Goal: Task Accomplishment & Management: Use online tool/utility

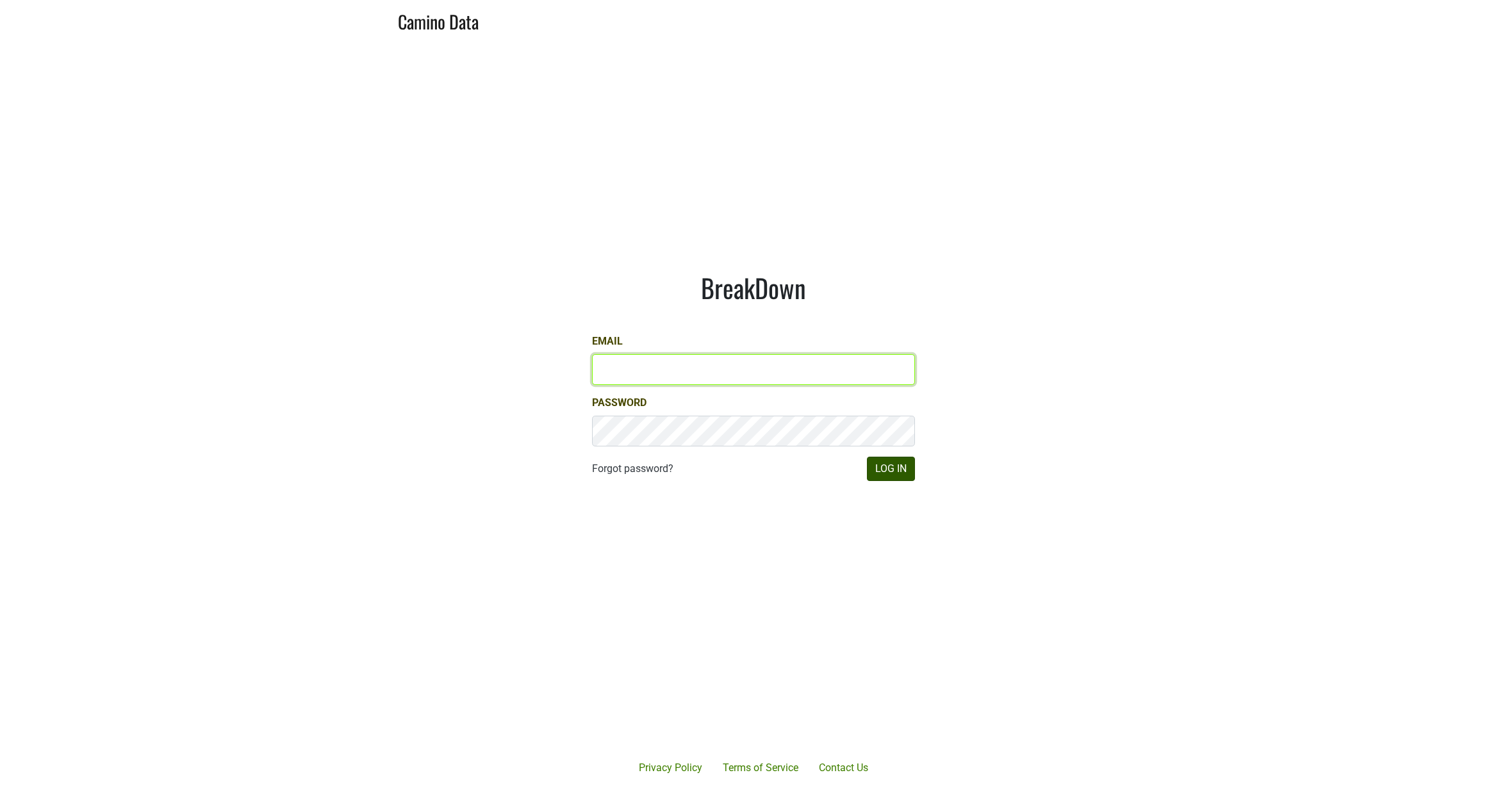
type input "[PERSON_NAME][EMAIL_ADDRESS][DOMAIN_NAME]"
click at [886, 476] on button "Log In" at bounding box center [891, 469] width 48 height 24
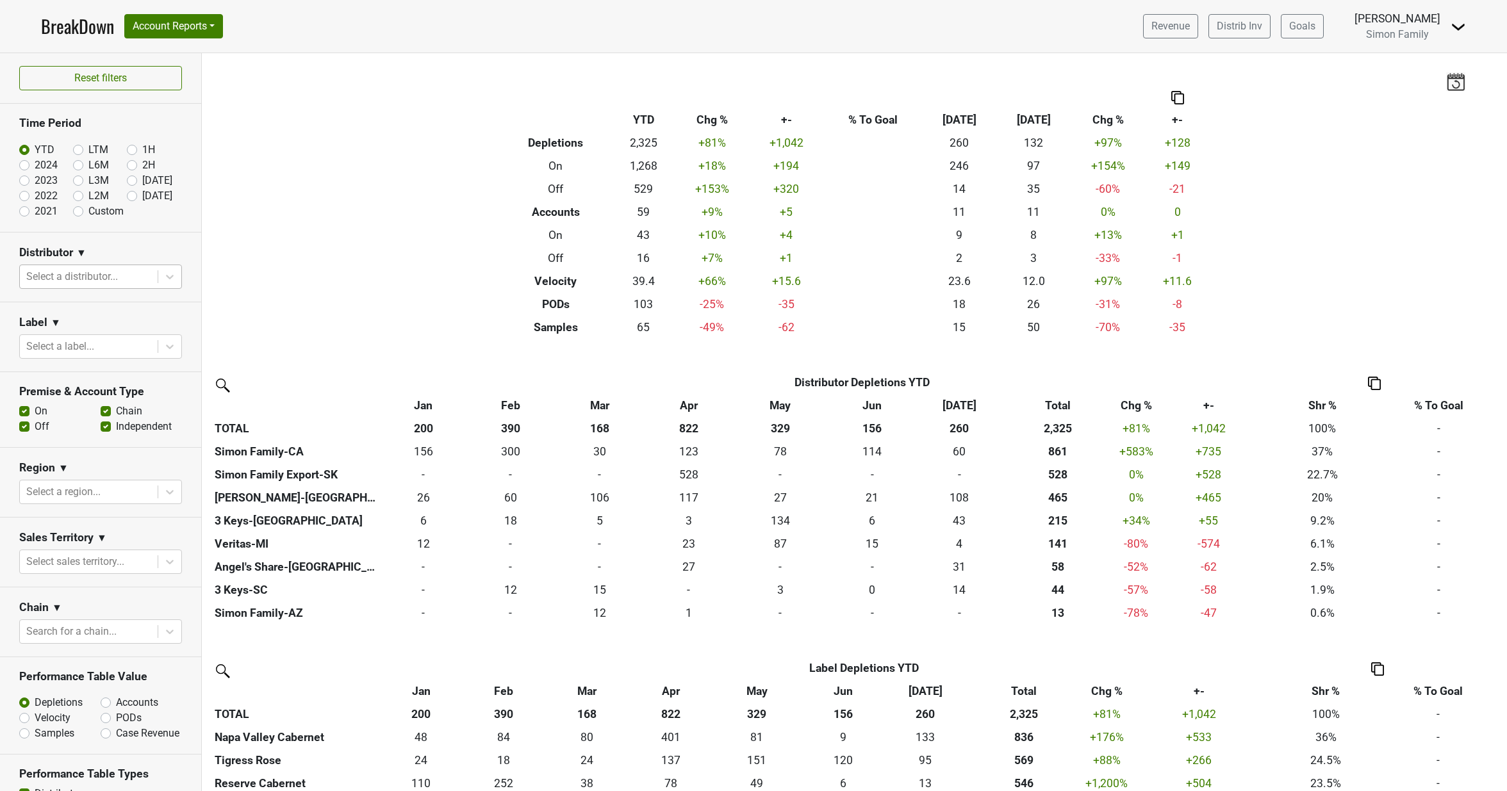
click at [147, 275] on div "Select a distributor..." at bounding box center [89, 276] width 138 height 23
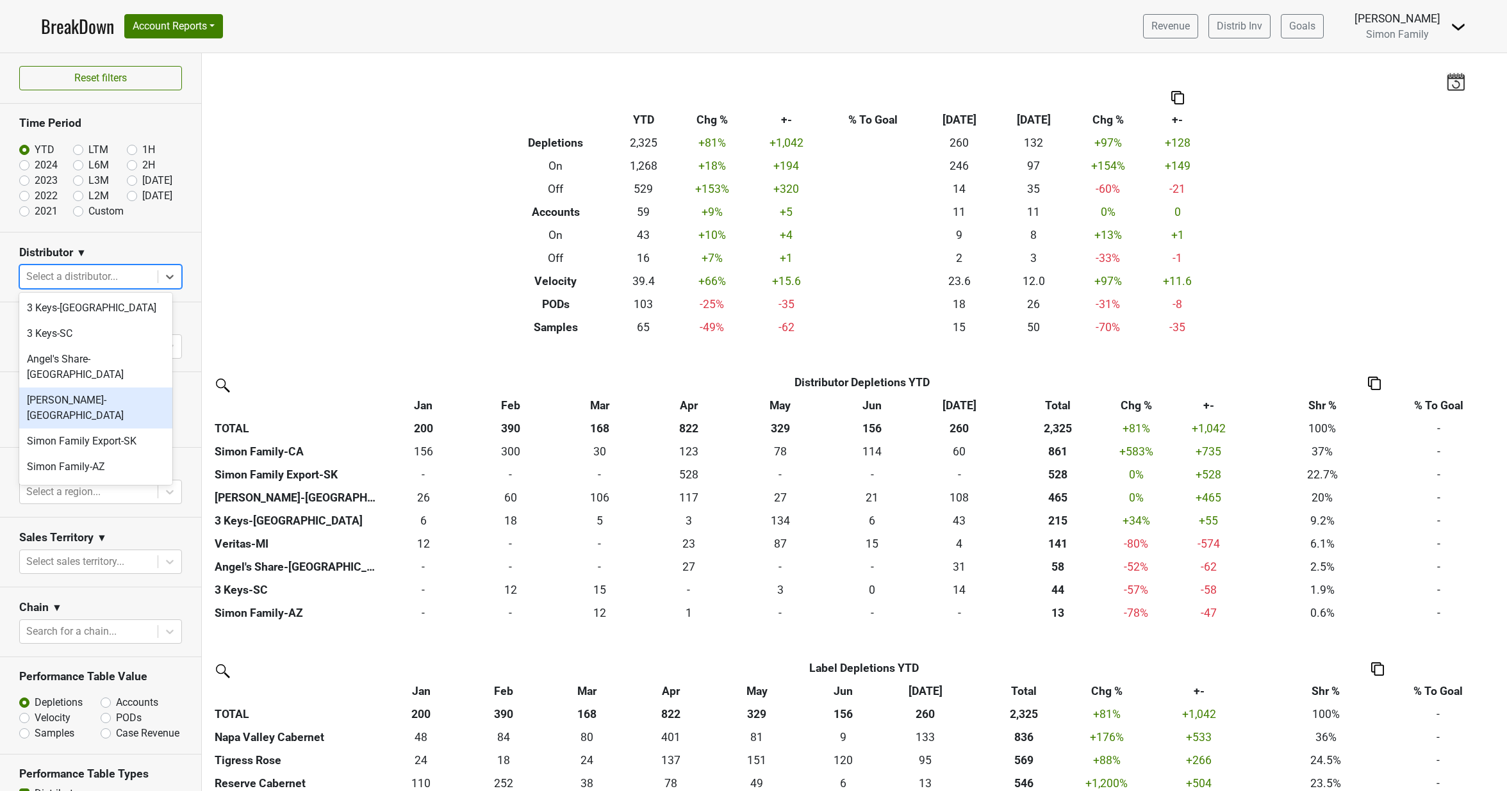
scroll to position [18, 0]
click at [81, 487] on div "Veritas-MI" at bounding box center [95, 500] width 153 height 26
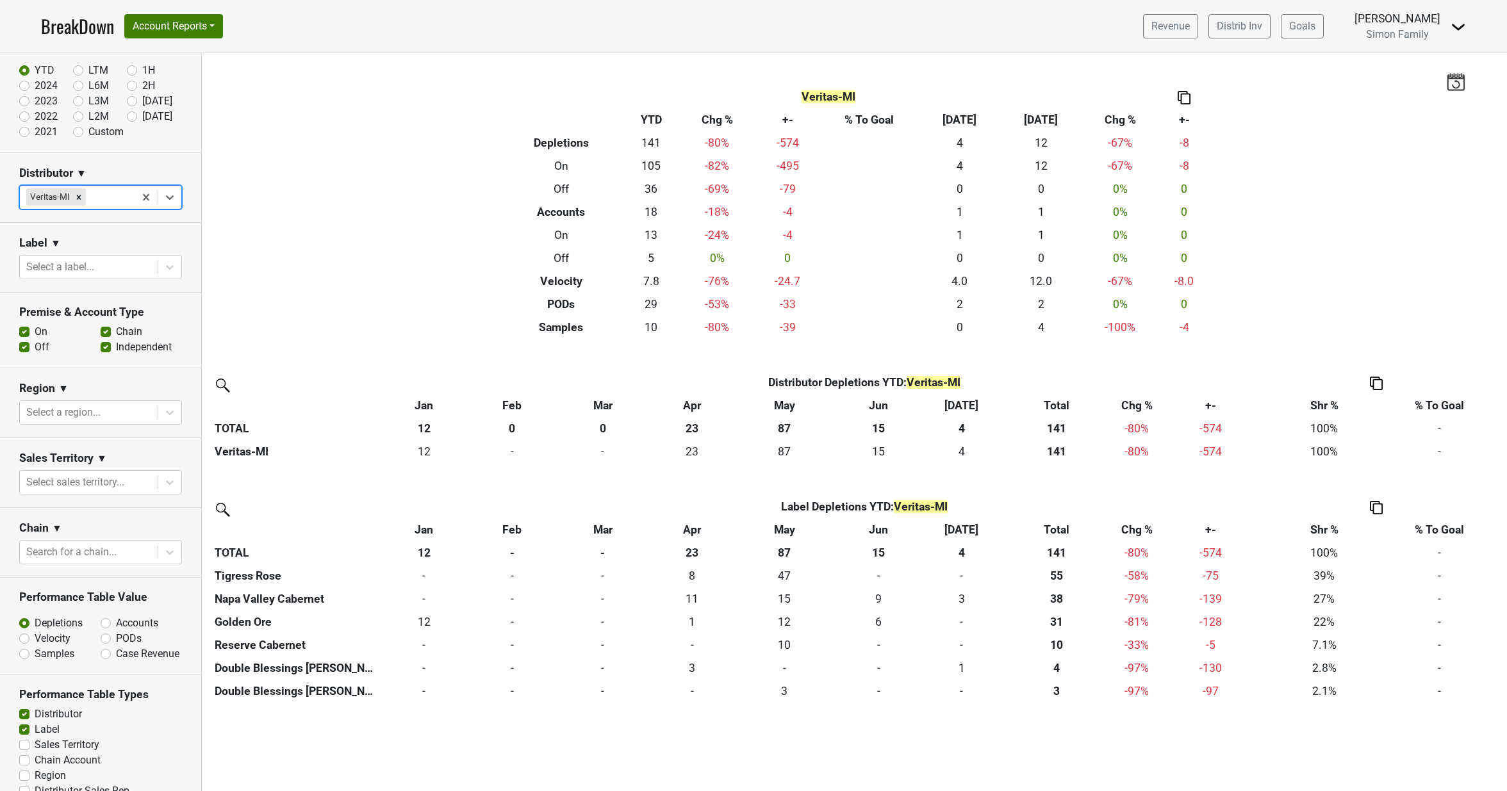
scroll to position [0, 0]
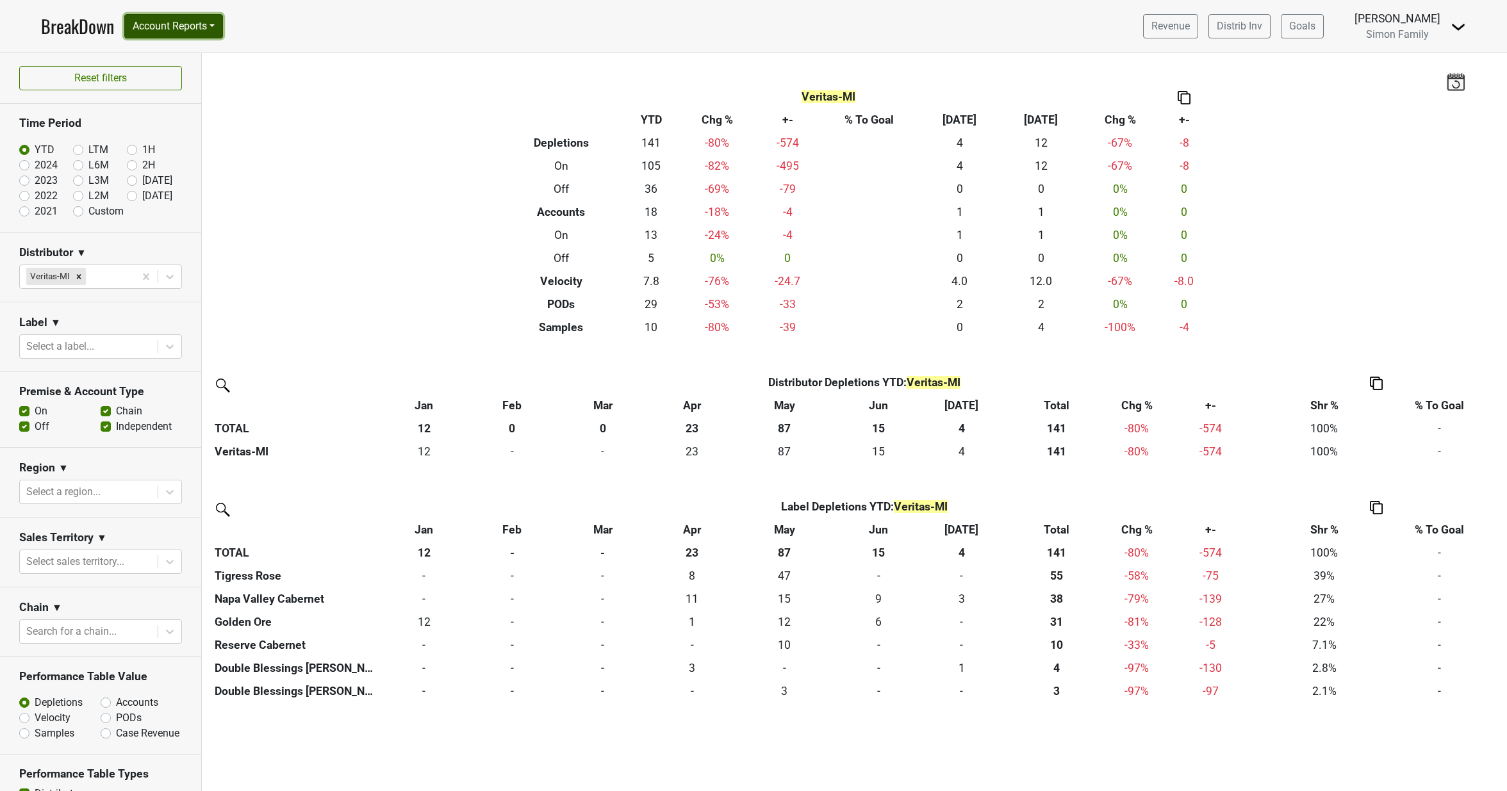
click at [200, 23] on button "Account Reports" at bounding box center [173, 26] width 99 height 24
click at [195, 54] on link "SuperRanker" at bounding box center [181, 55] width 113 height 20
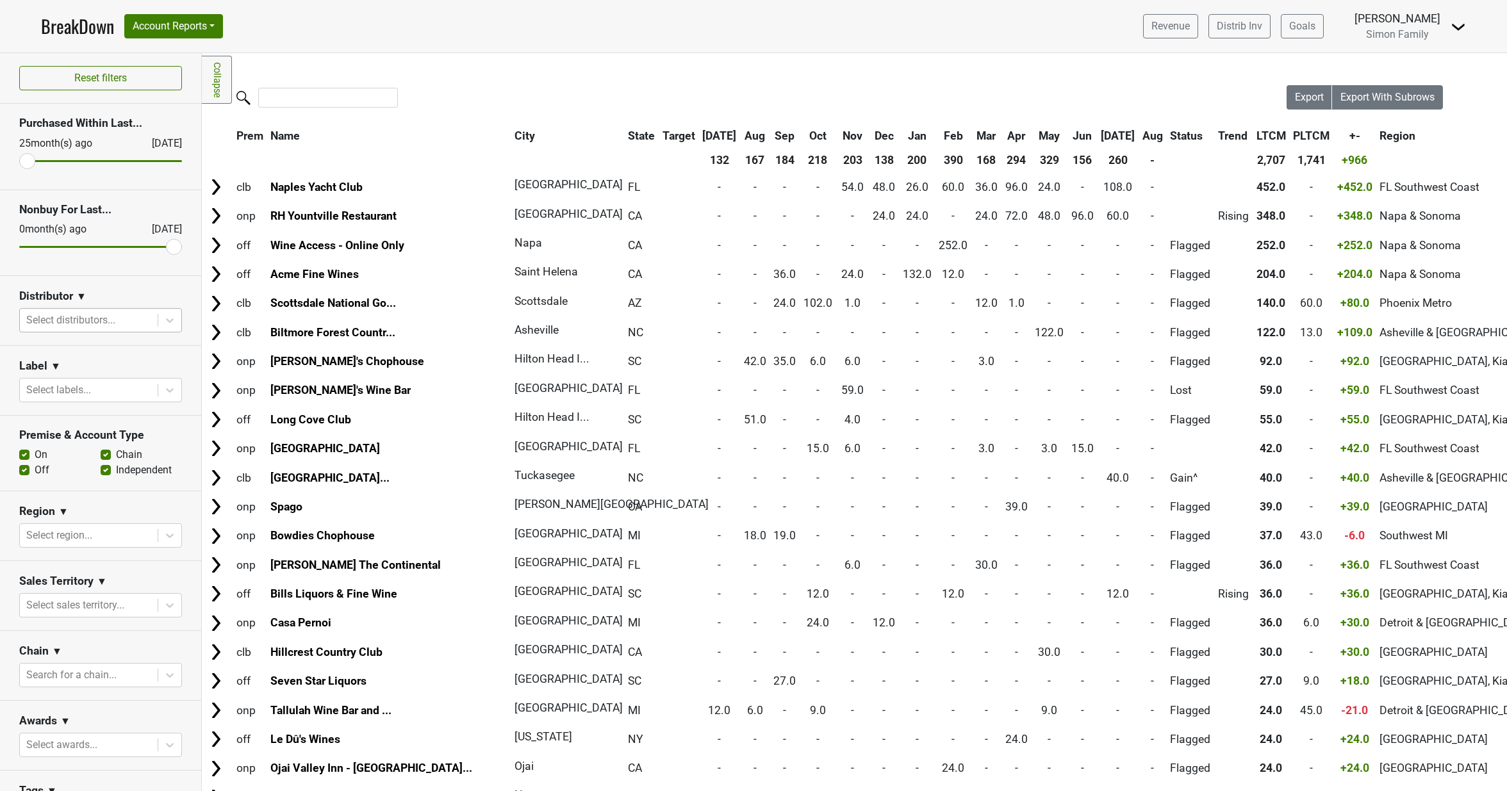
click at [147, 326] on div "Select distributors..." at bounding box center [89, 320] width 138 height 23
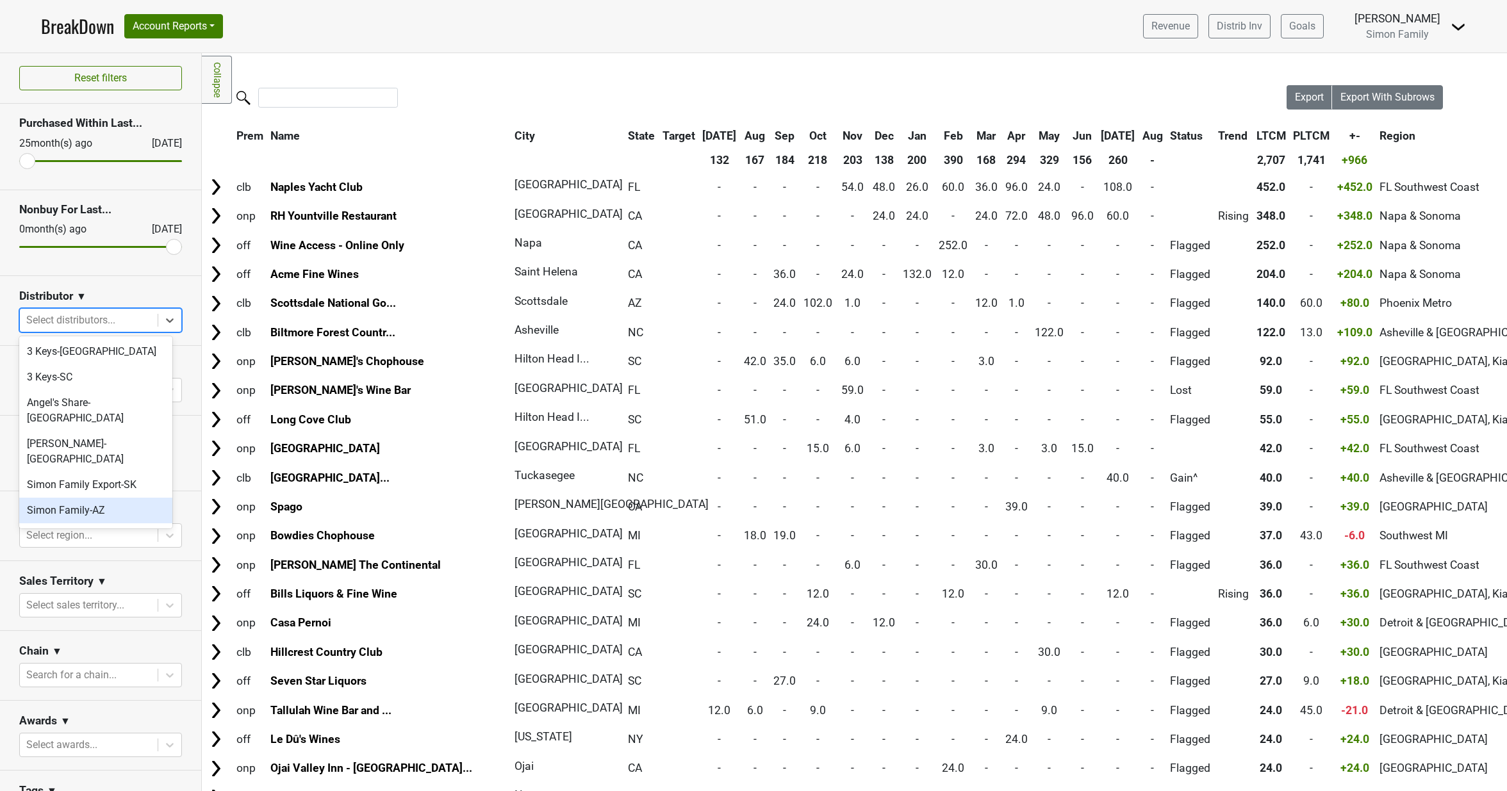
scroll to position [18, 0]
click at [90, 531] on div "Veritas-MI" at bounding box center [95, 544] width 153 height 26
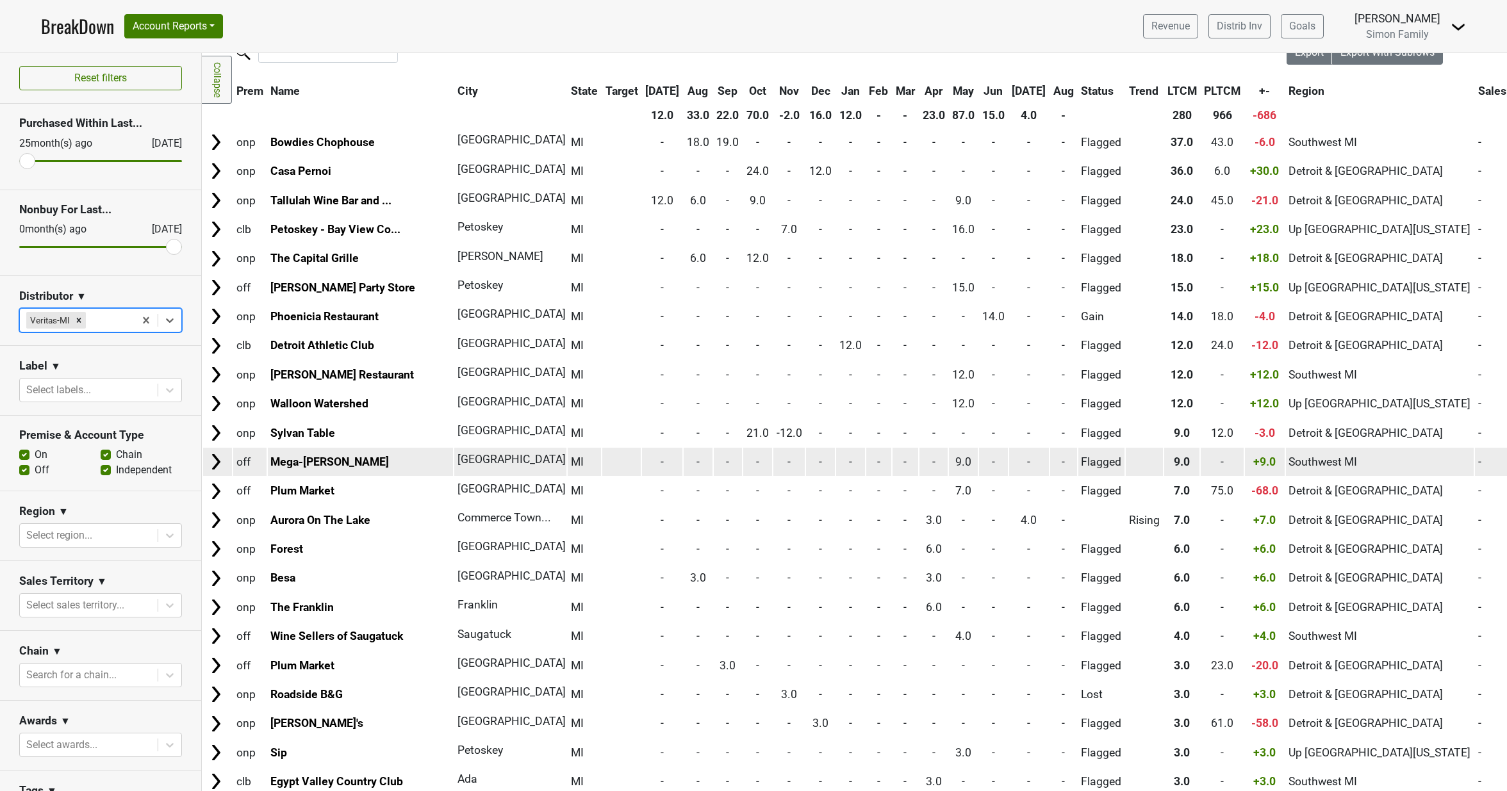
scroll to position [128, 0]
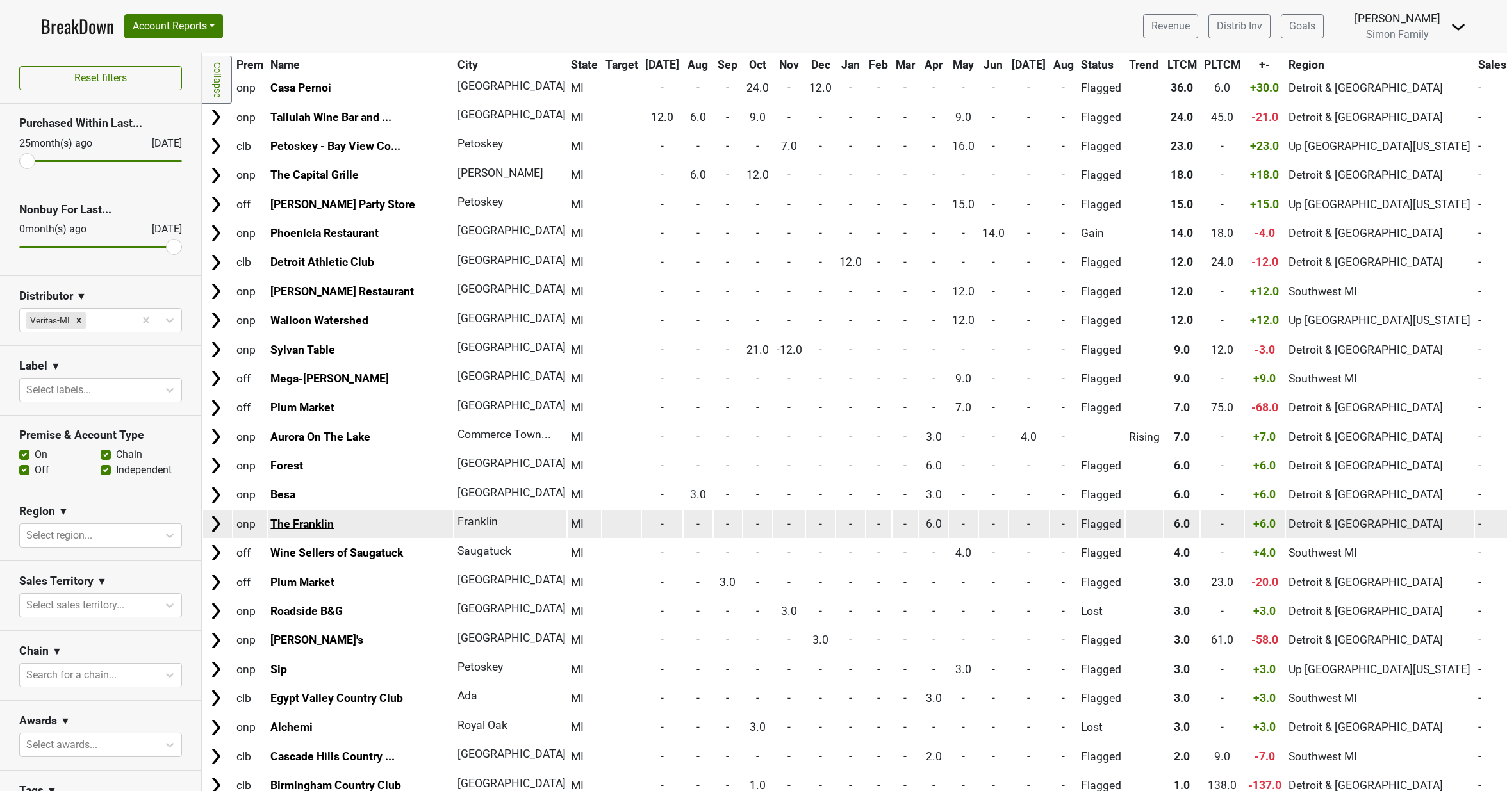
click at [313, 527] on link "The Franklin" at bounding box center [301, 524] width 63 height 13
click at [220, 528] on img at bounding box center [215, 523] width 19 height 19
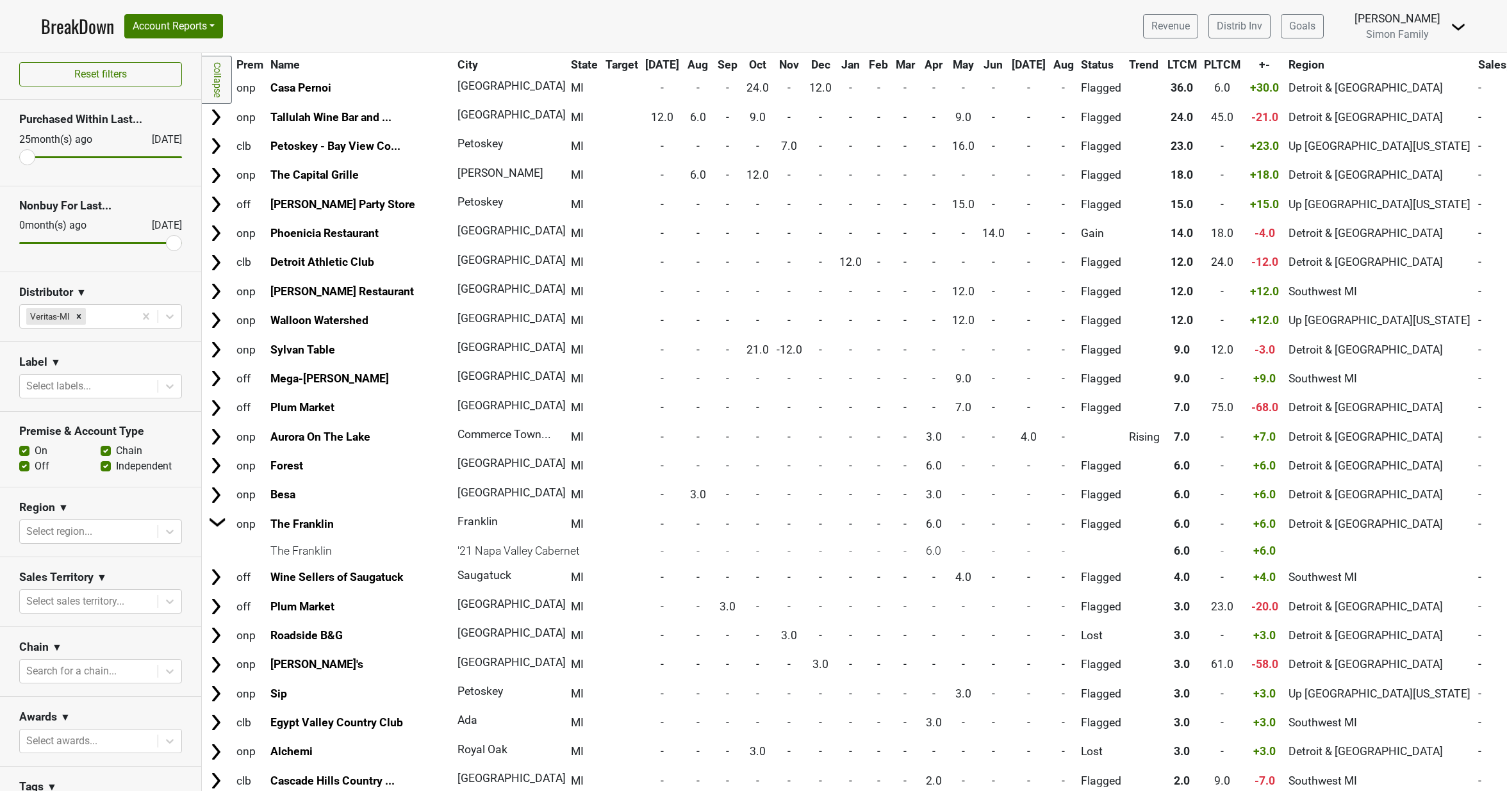
scroll to position [0, 0]
click at [166, 605] on icon at bounding box center [170, 605] width 8 height 4
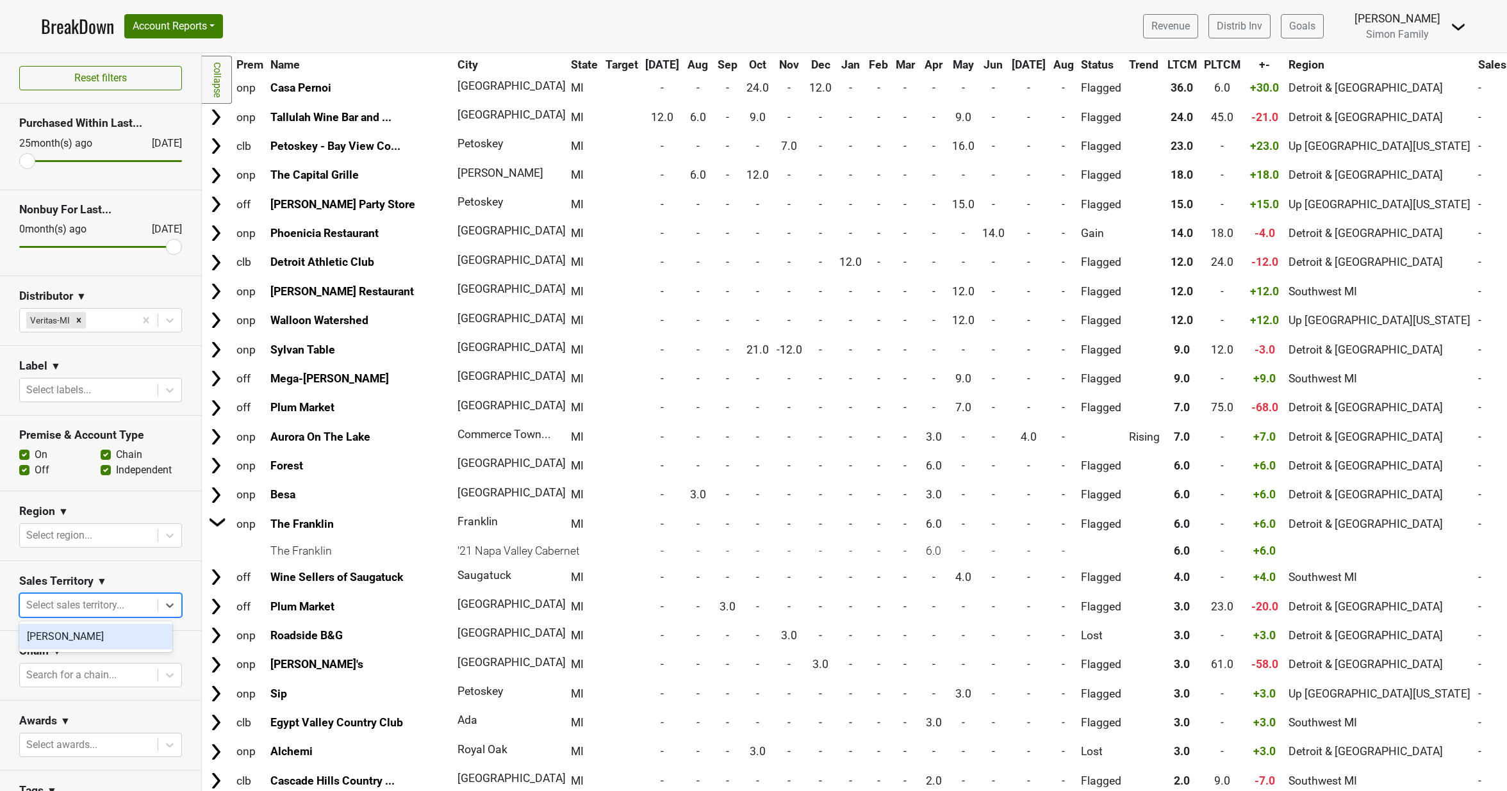
click at [165, 569] on section "Sales Territory ▼ option Joshua Kretchmer focused, 1 of 1. 1 result available. …" at bounding box center [100, 596] width 201 height 70
click at [163, 538] on icon at bounding box center [169, 535] width 13 height 13
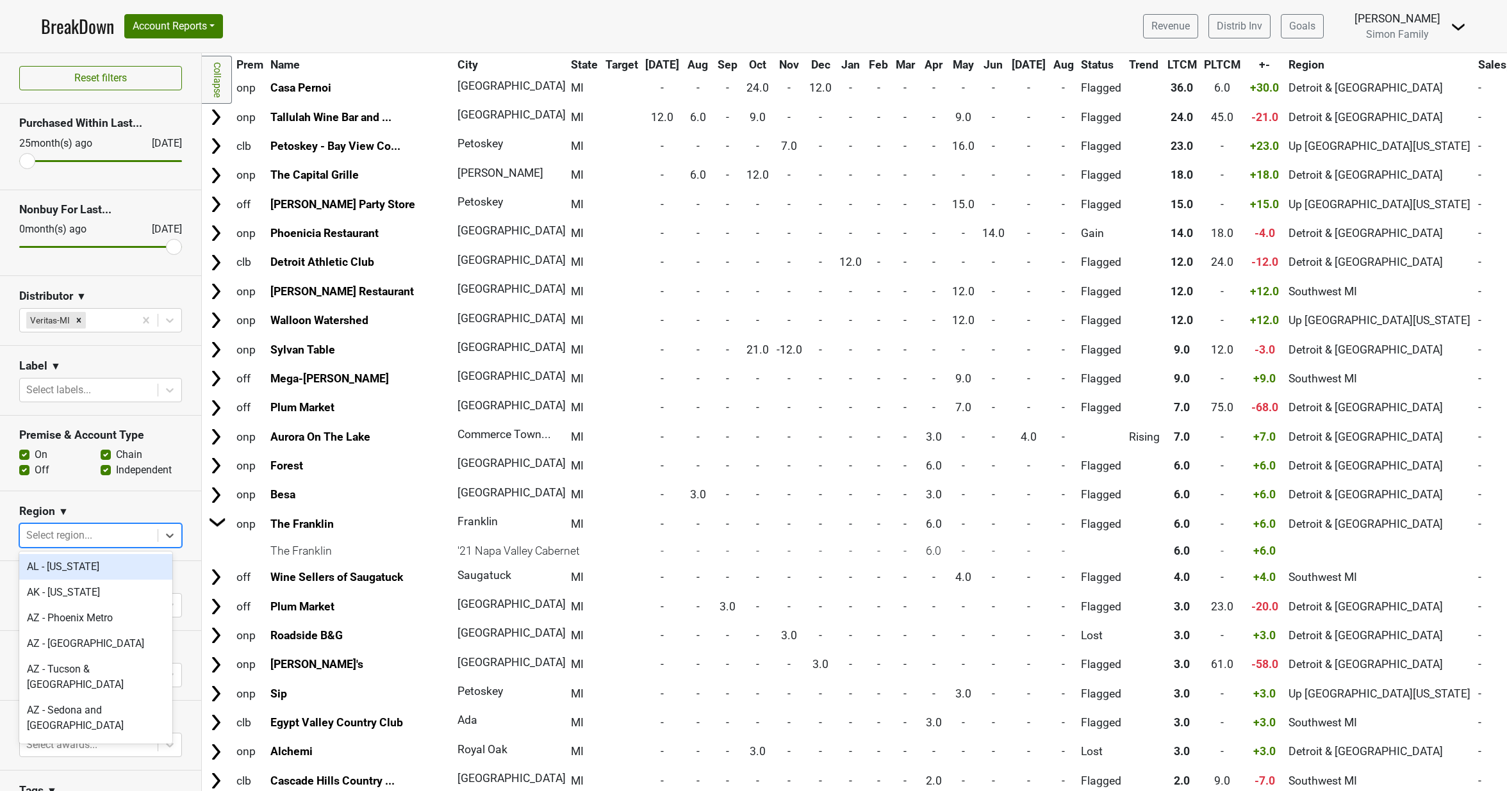
click at [163, 510] on div "Region ▼" at bounding box center [100, 513] width 163 height 19
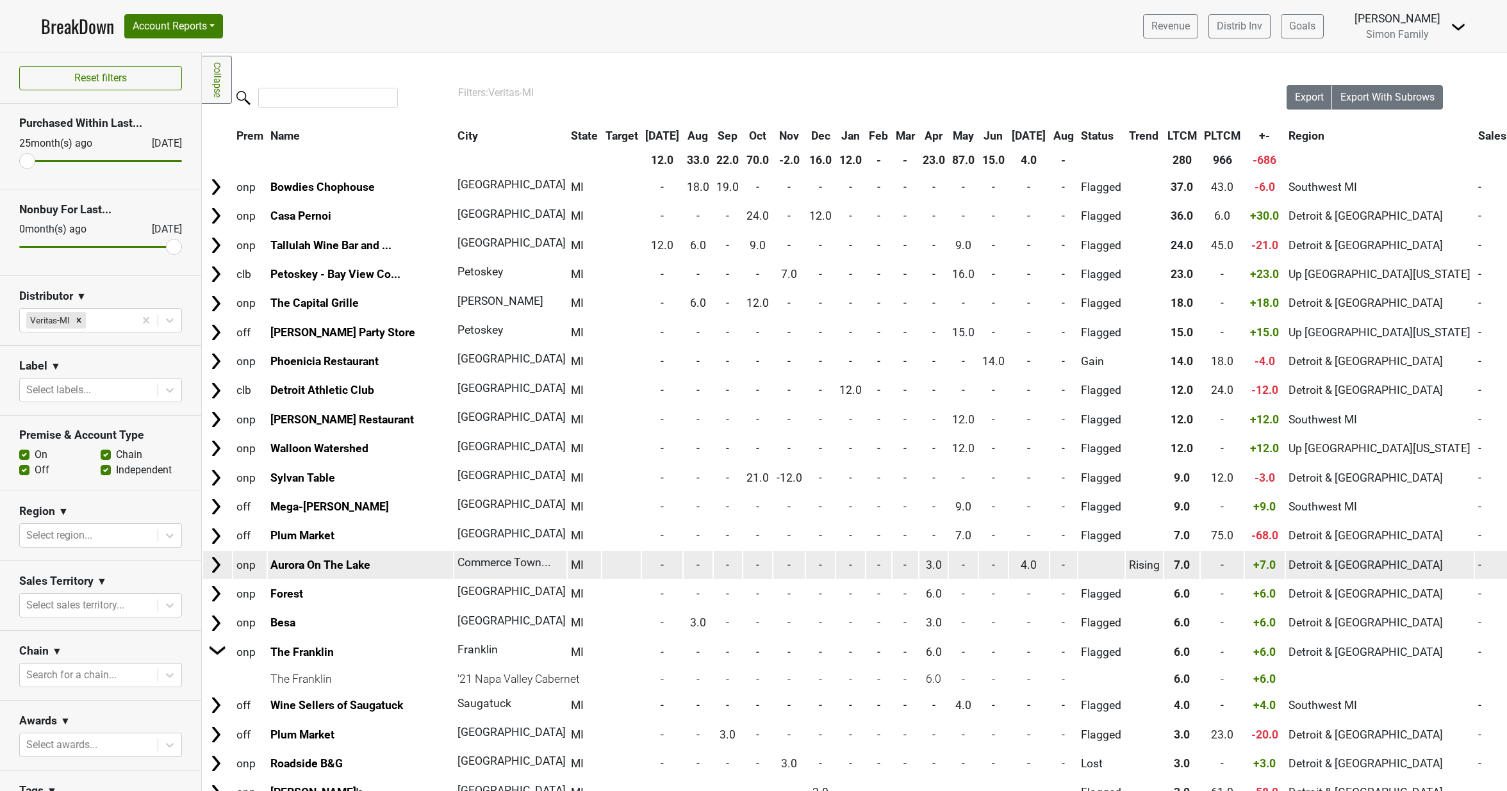
click at [220, 567] on img at bounding box center [215, 564] width 19 height 19
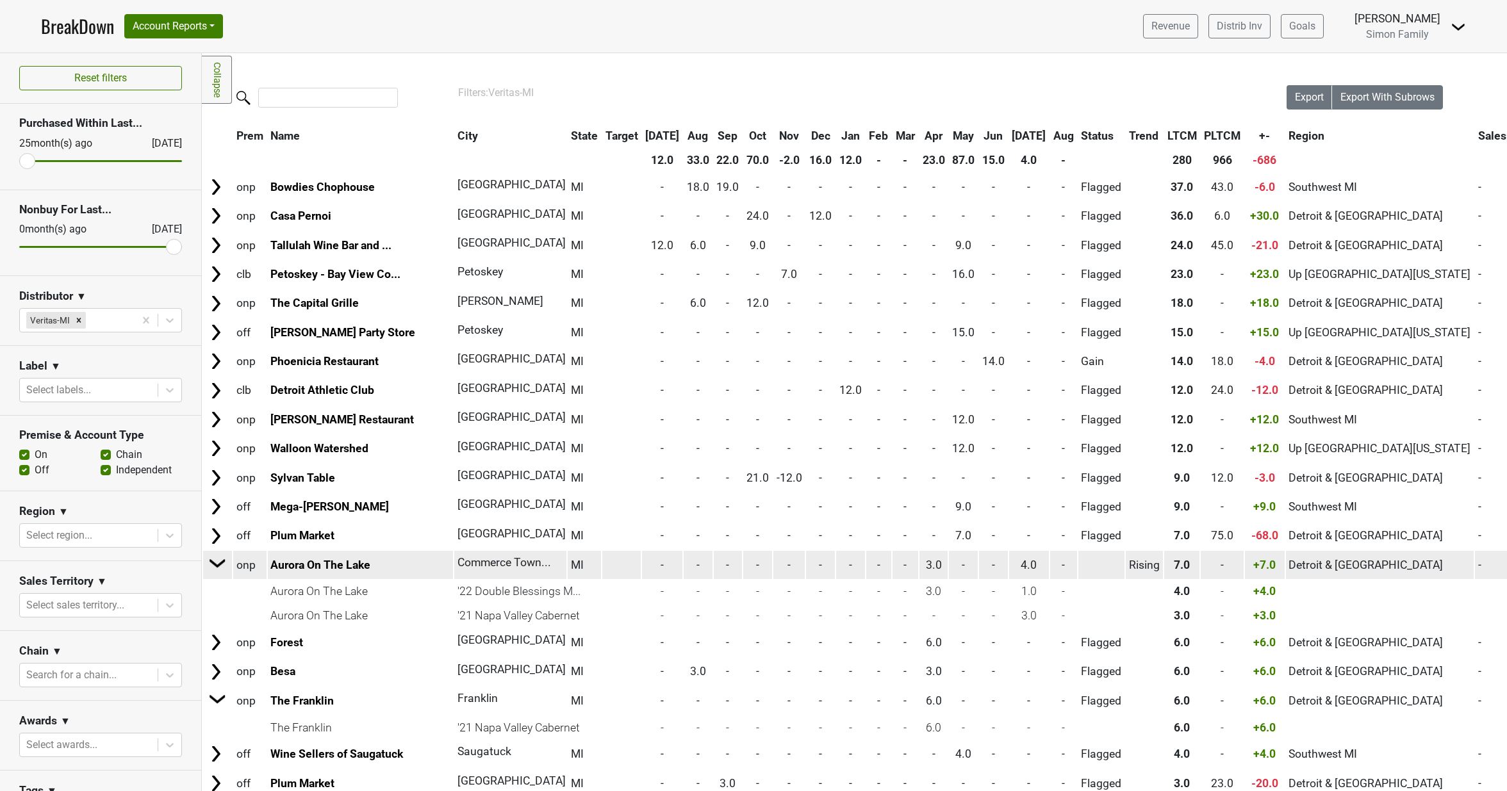
click at [215, 569] on img at bounding box center [217, 562] width 19 height 19
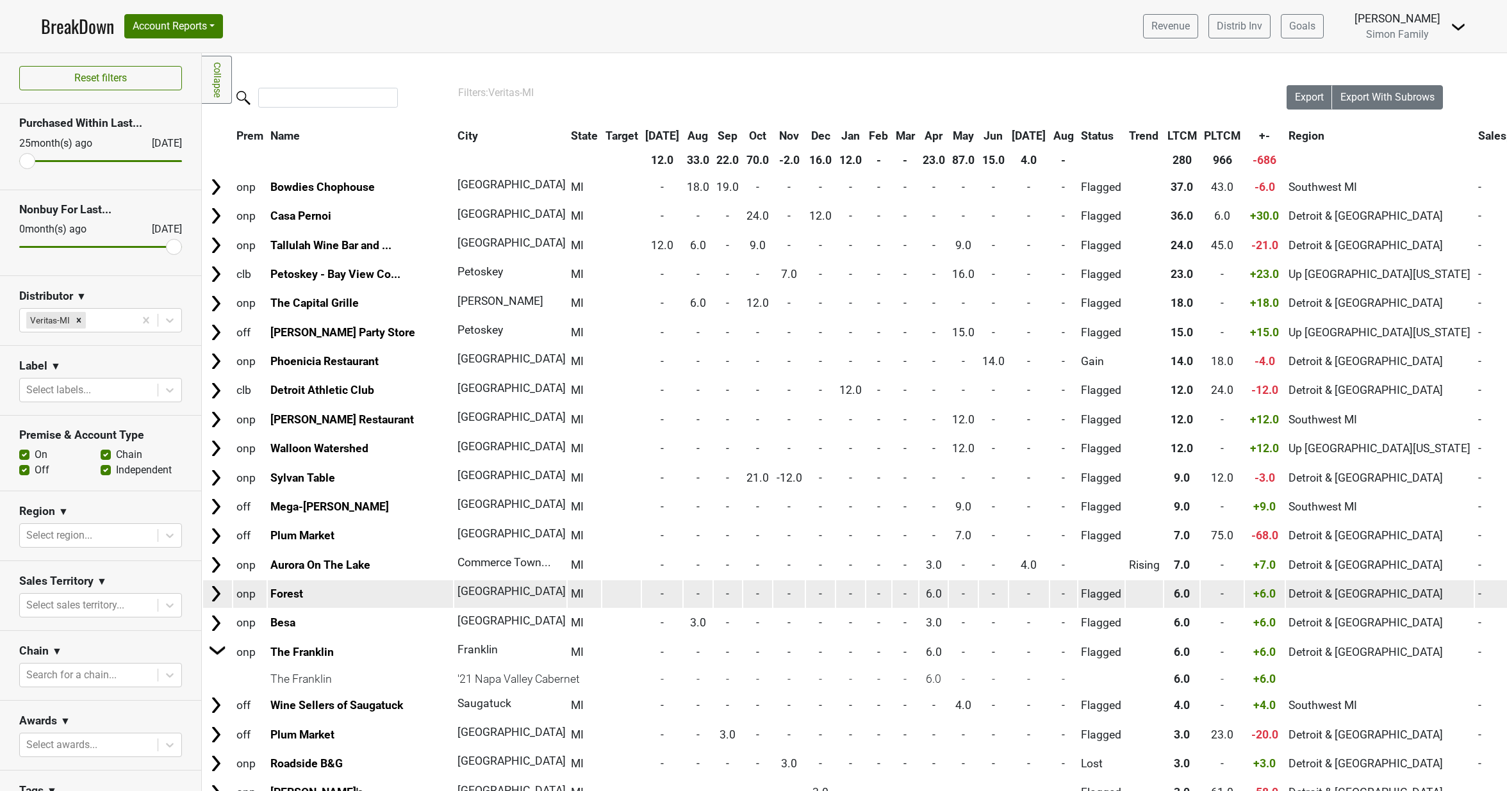
click at [218, 596] on img at bounding box center [215, 593] width 19 height 19
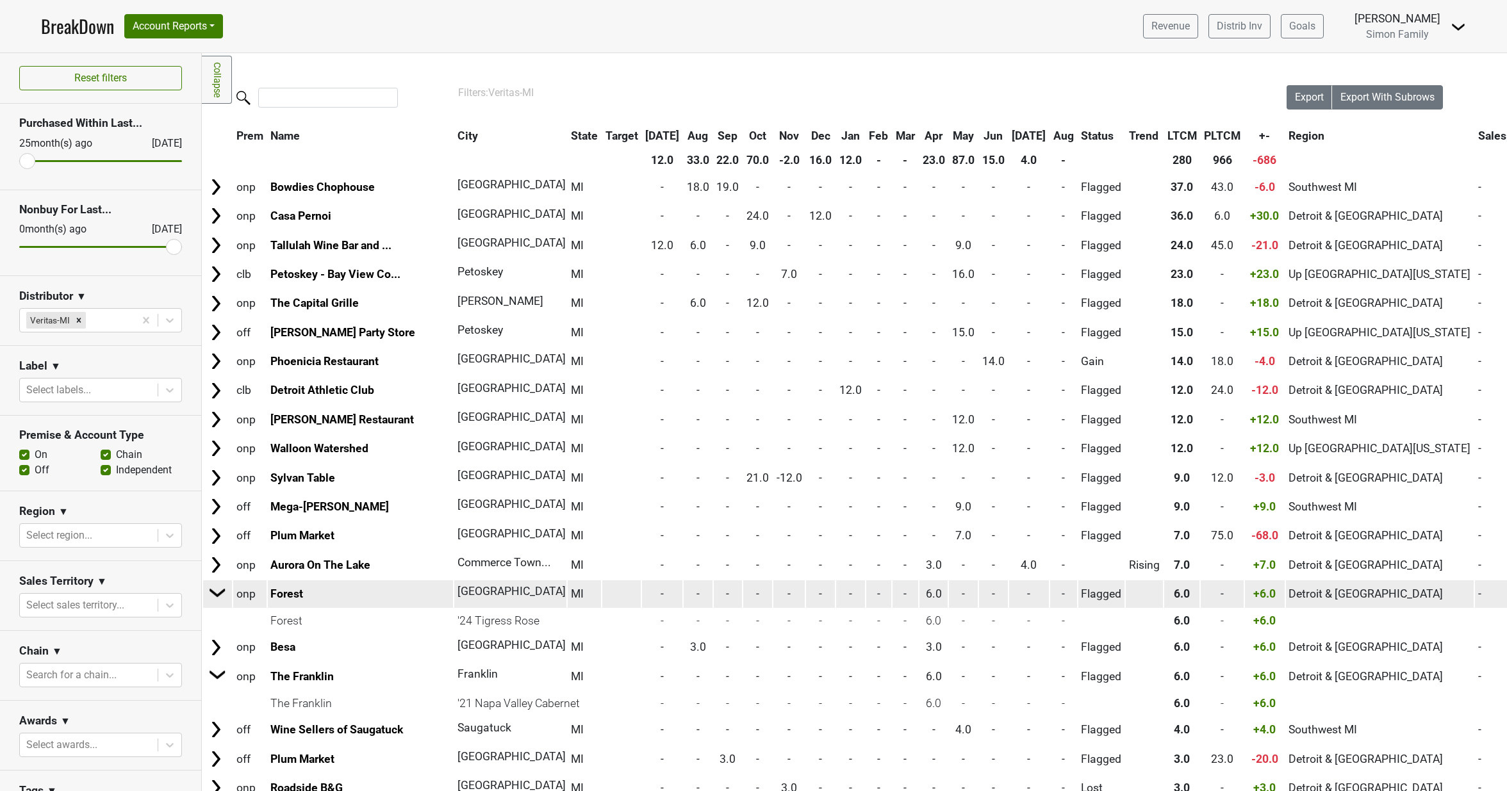
click at [218, 598] on img at bounding box center [217, 592] width 19 height 19
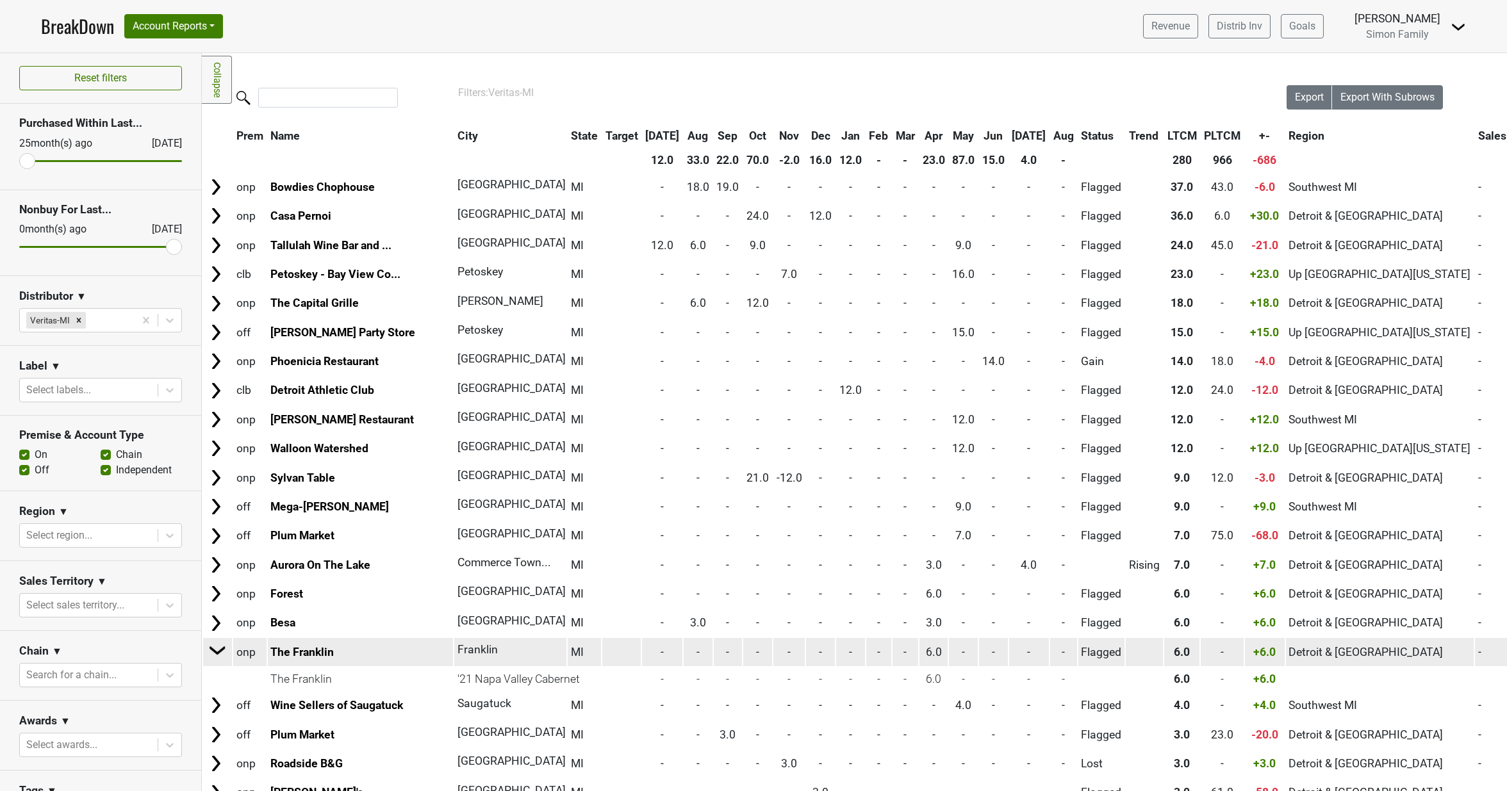
click at [213, 655] on img at bounding box center [217, 650] width 19 height 19
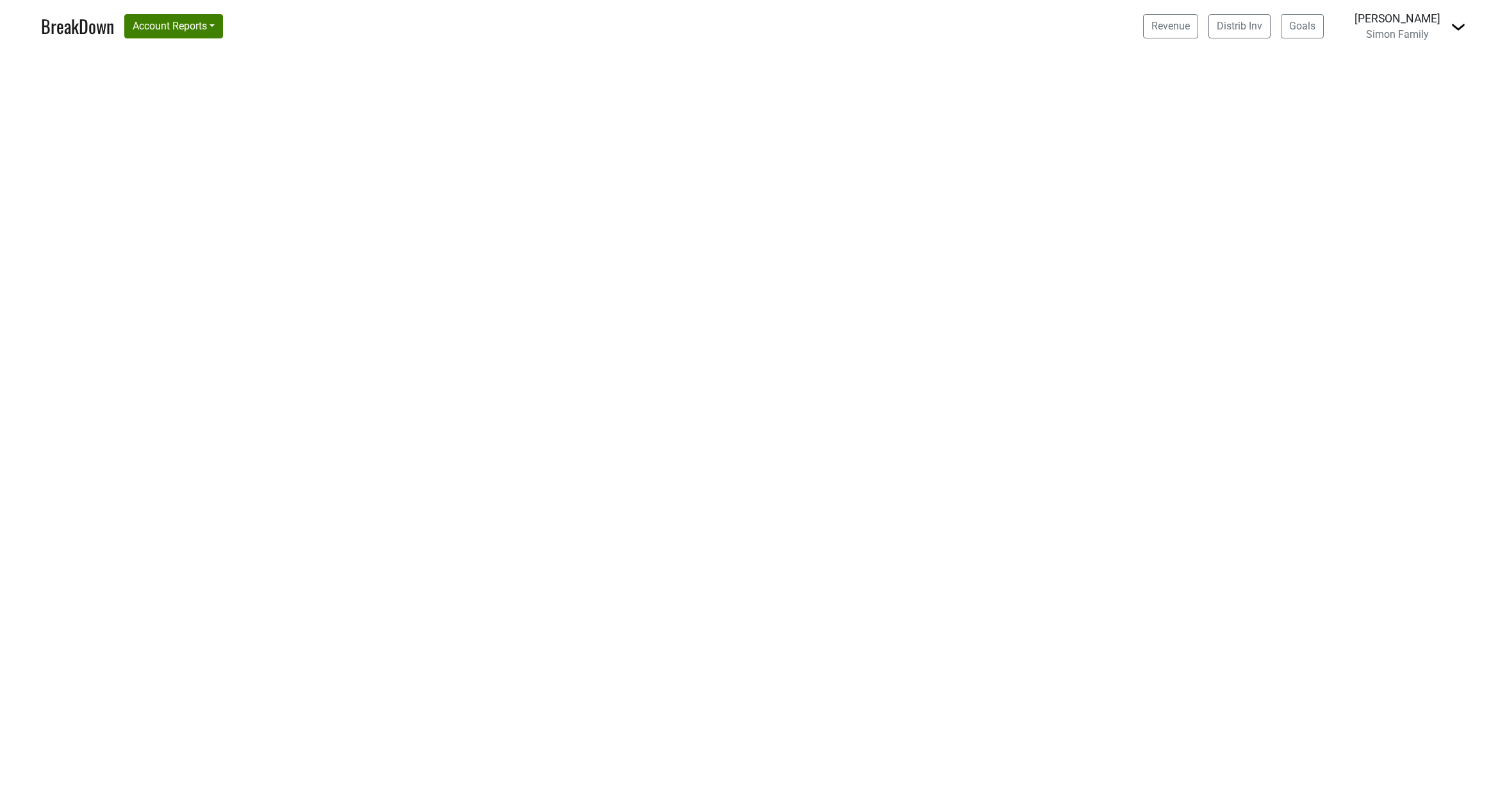
select select "TX"
